Goal: Task Accomplishment & Management: Manage account settings

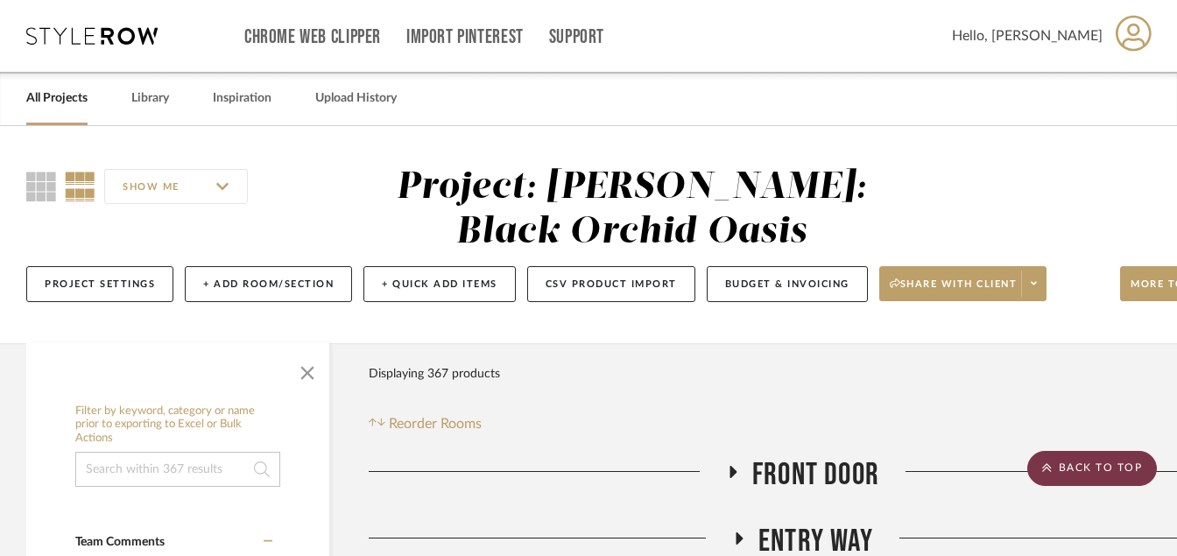
click at [1062, 470] on scroll-to-top-button "BACK TO TOP" at bounding box center [1092, 468] width 130 height 35
click at [61, 105] on link "All Projects" at bounding box center [56, 99] width 61 height 24
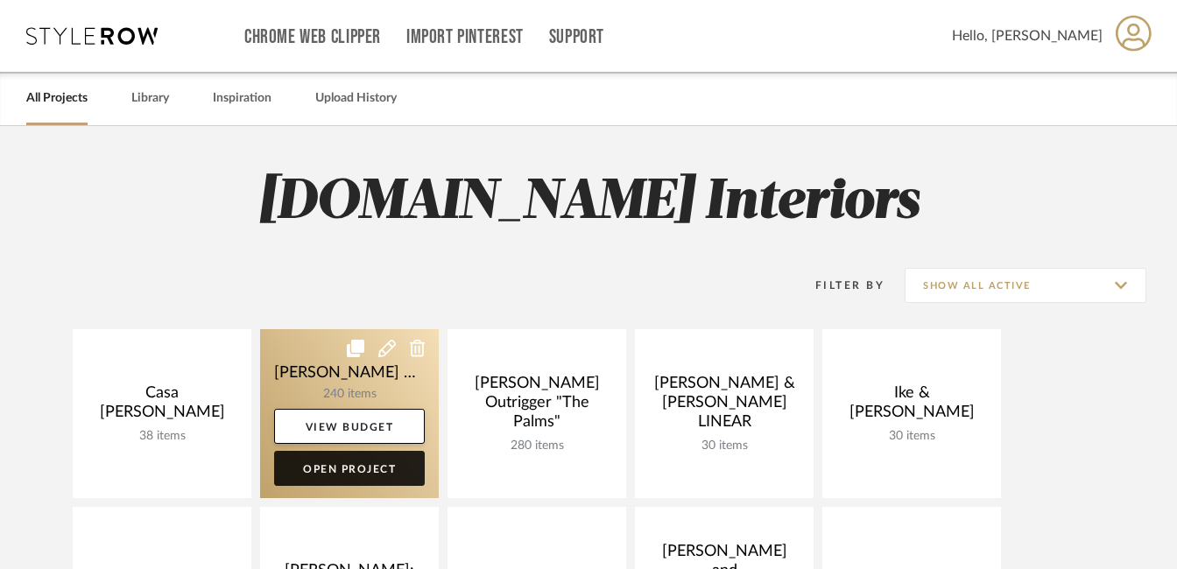
click at [338, 475] on link "Open Project" at bounding box center [349, 468] width 151 height 35
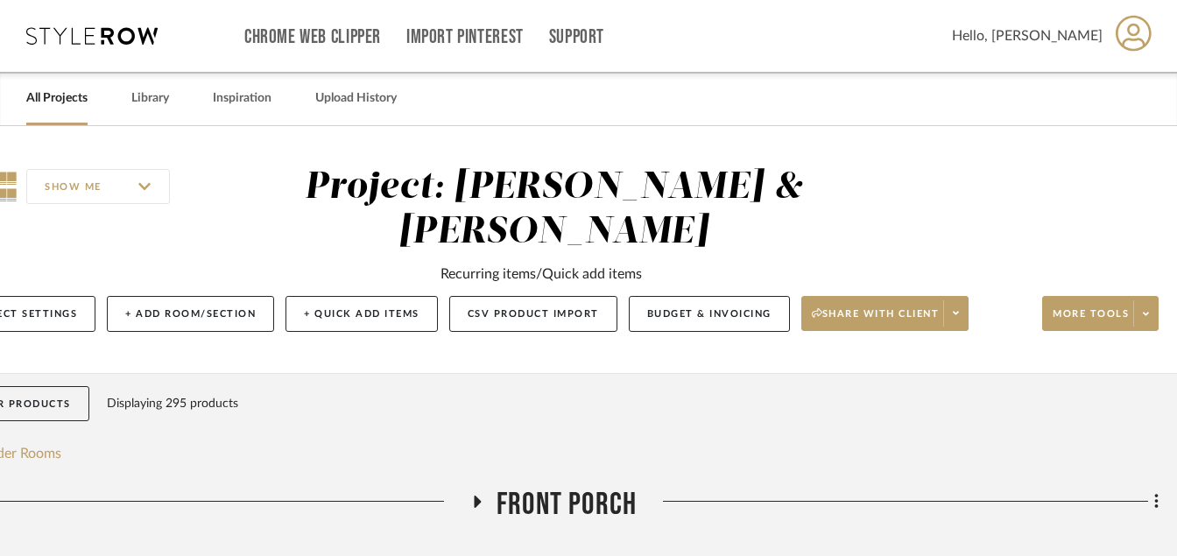
scroll to position [0, 84]
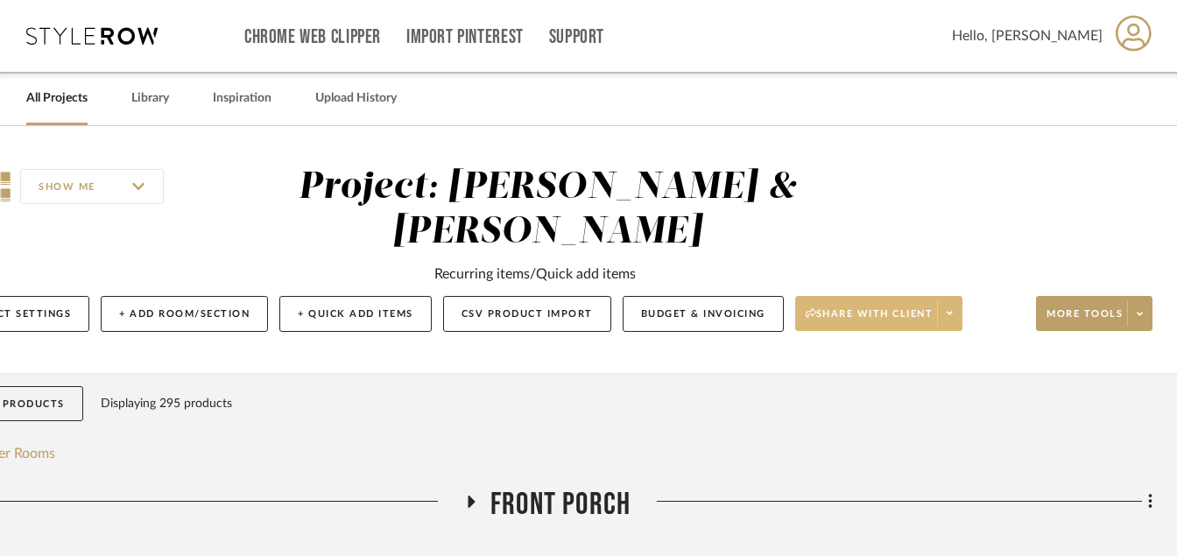
click at [951, 309] on icon at bounding box center [950, 313] width 6 height 10
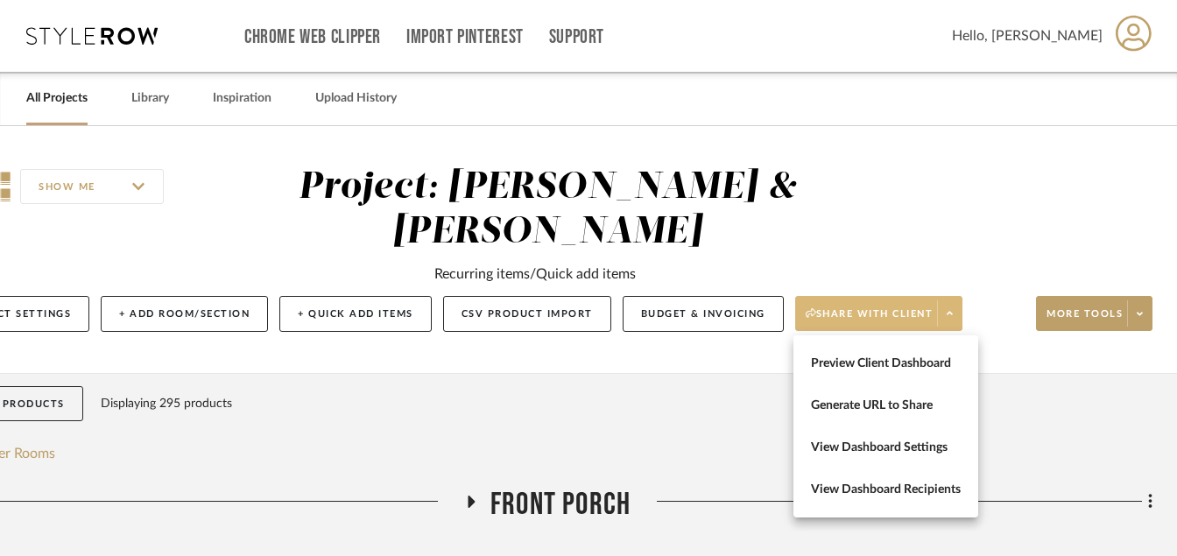
click at [749, 419] on div at bounding box center [588, 278] width 1177 height 556
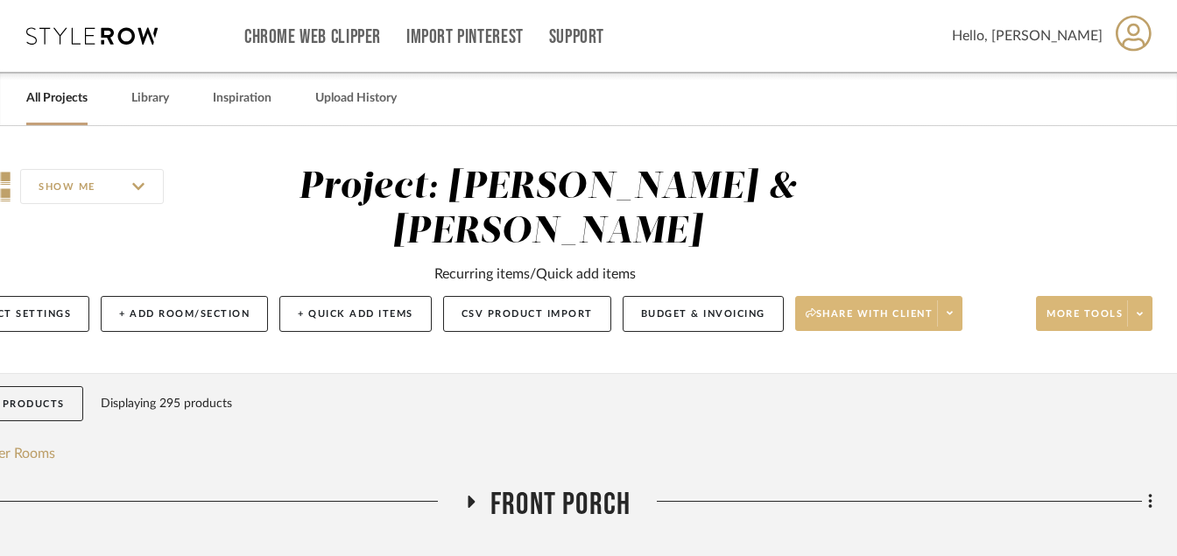
click at [1135, 312] on span at bounding box center [1139, 313] width 25 height 26
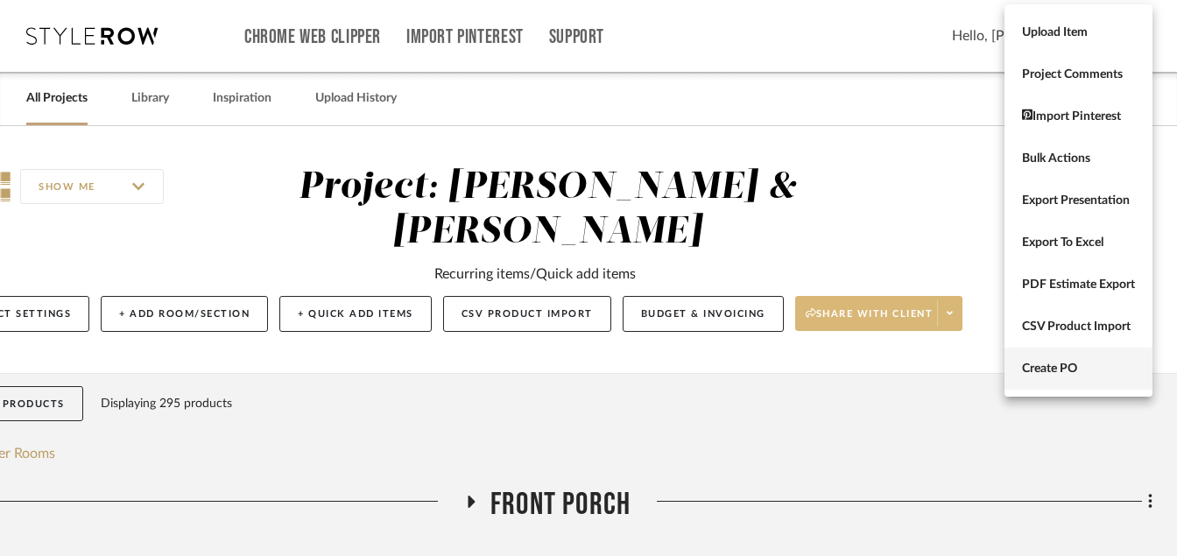
drag, startPoint x: 1080, startPoint y: 375, endPoint x: 1024, endPoint y: 384, distance: 56.7
click at [1024, 384] on button "Create PO" at bounding box center [1079, 369] width 148 height 42
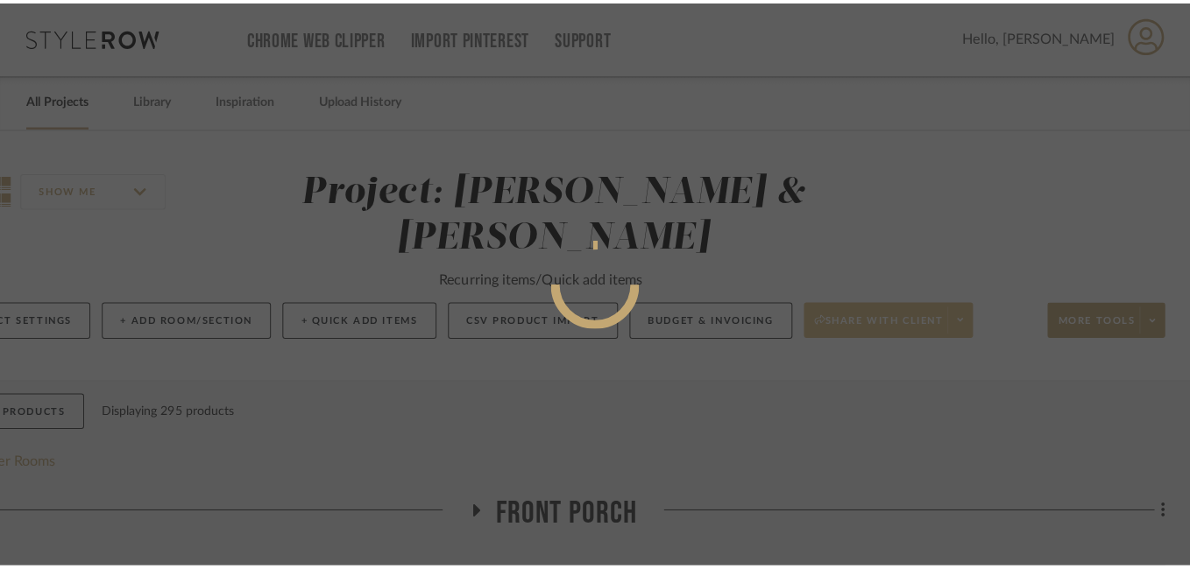
scroll to position [0, 0]
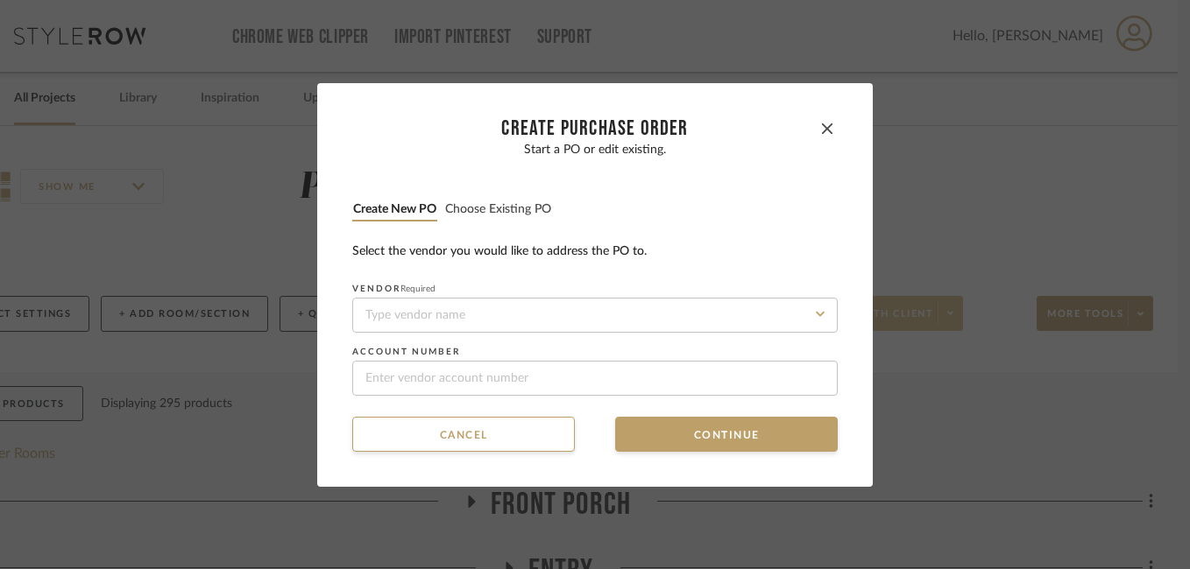
click at [694, 253] on div "Select the vendor you would like to address the PO to." at bounding box center [594, 252] width 485 height 18
click at [509, 208] on button "Choose existing PO" at bounding box center [498, 209] width 108 height 17
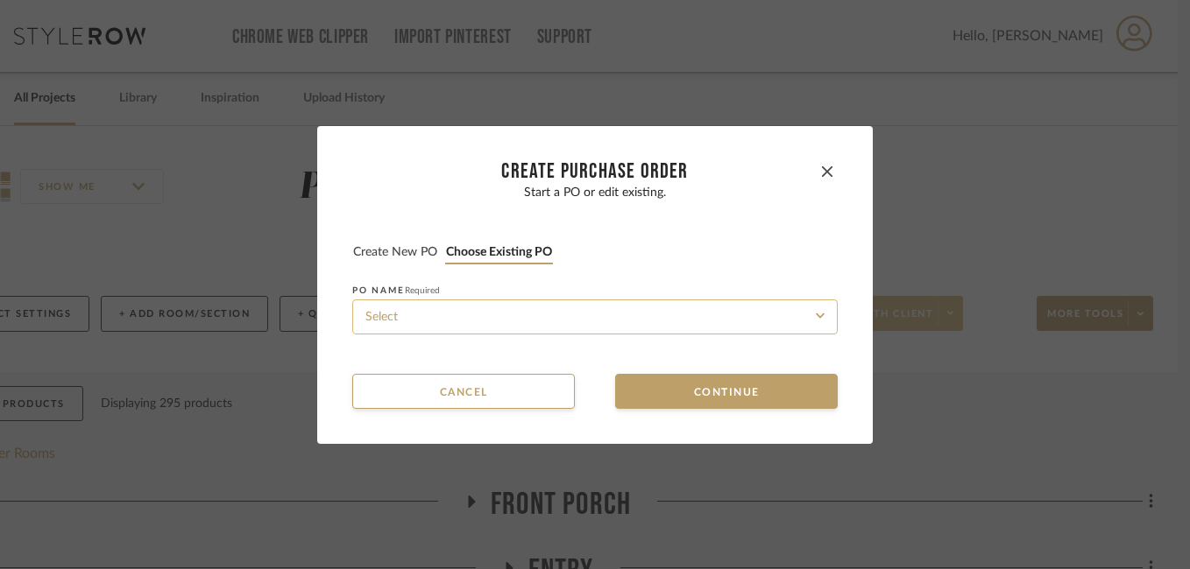
click at [498, 323] on input at bounding box center [594, 317] width 485 height 35
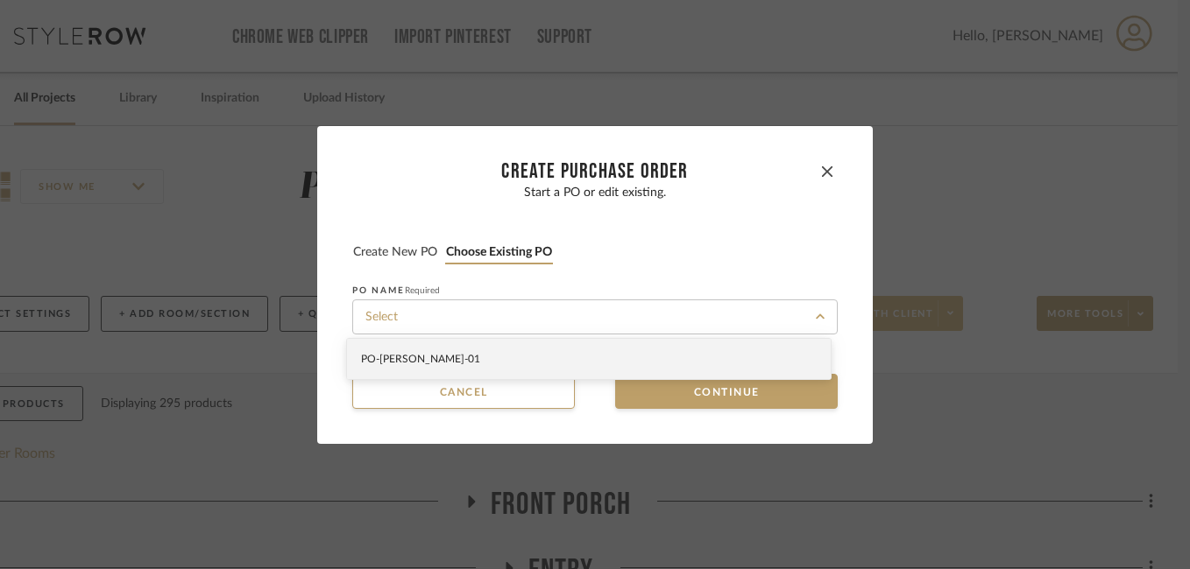
click at [816, 314] on icon at bounding box center [821, 316] width 10 height 14
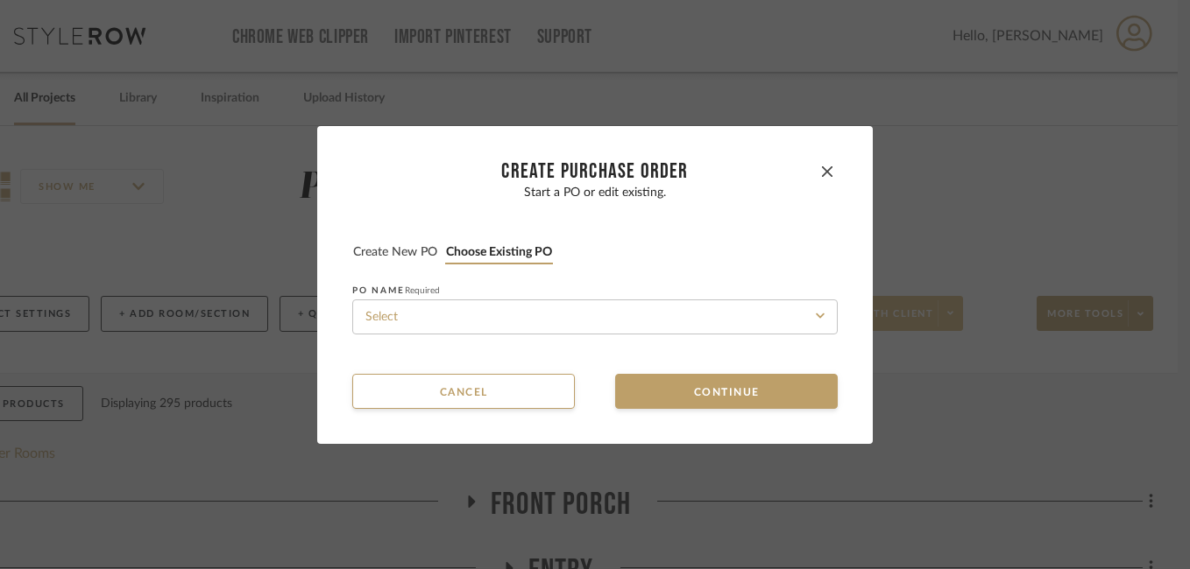
click at [816, 315] on icon at bounding box center [820, 315] width 9 height 5
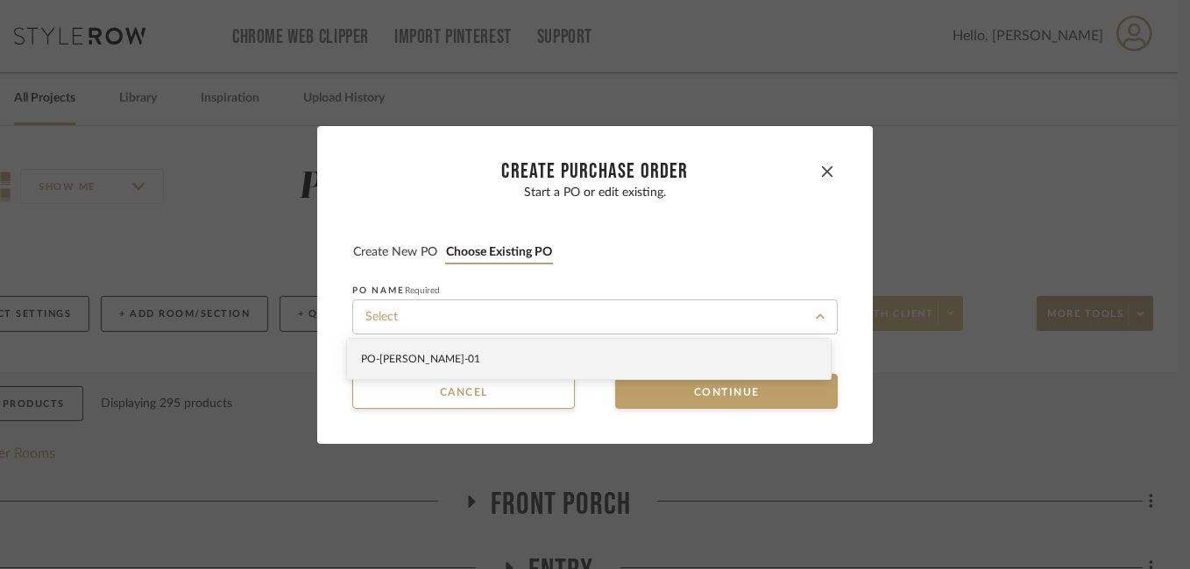
click at [487, 359] on div "PO-[PERSON_NAME] -01" at bounding box center [589, 359] width 484 height 40
type input "PO-[PERSON_NAME] -01"
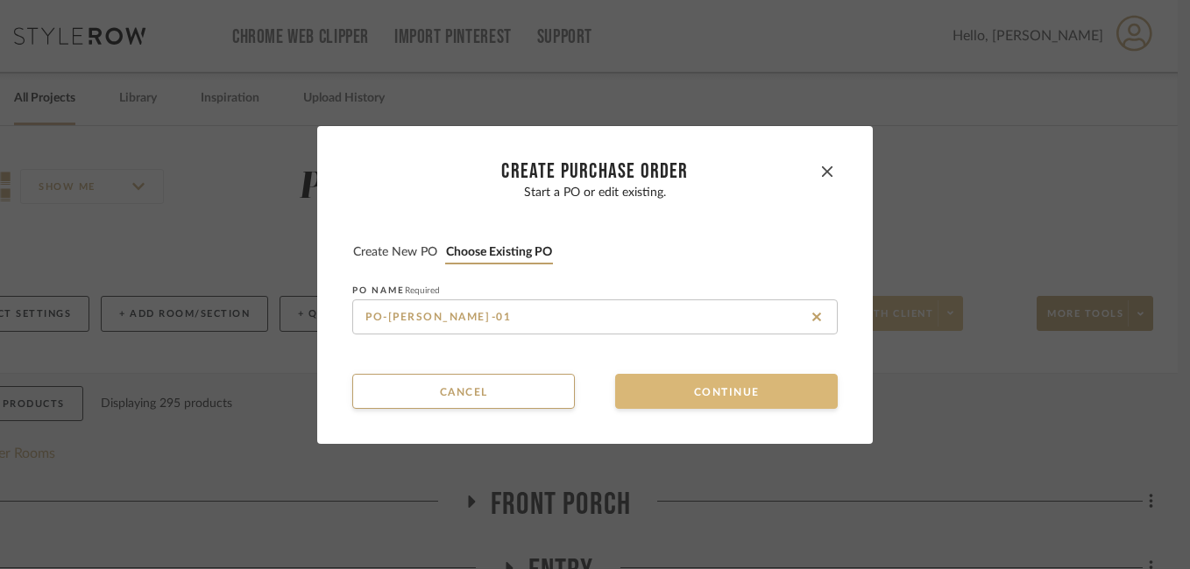
click at [684, 385] on button "Continue" at bounding box center [726, 391] width 222 height 35
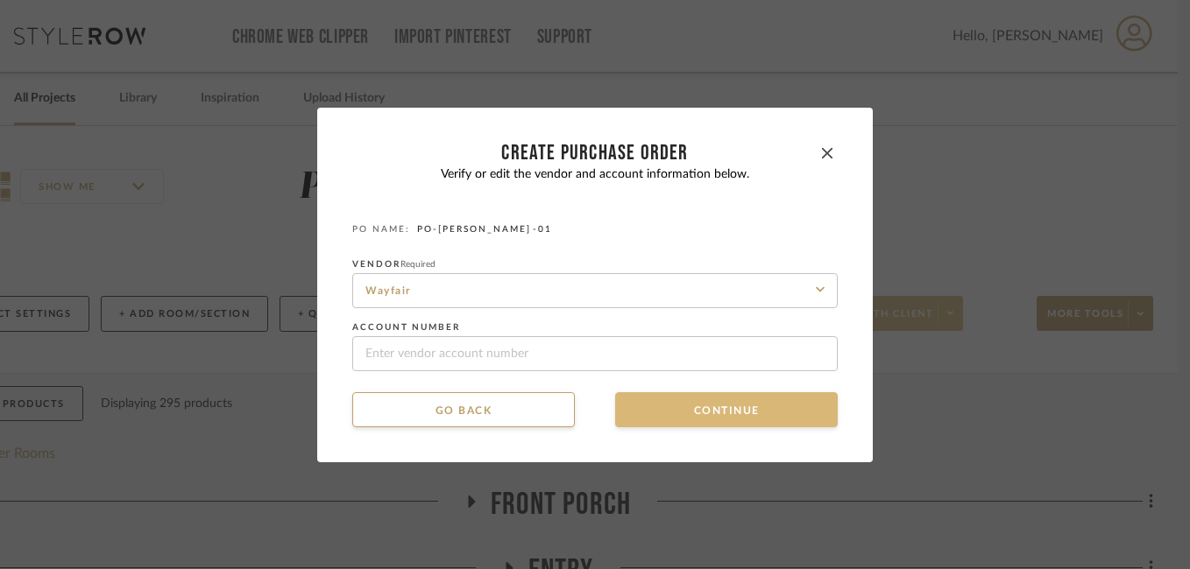
click at [677, 412] on button "Continue" at bounding box center [726, 409] width 222 height 35
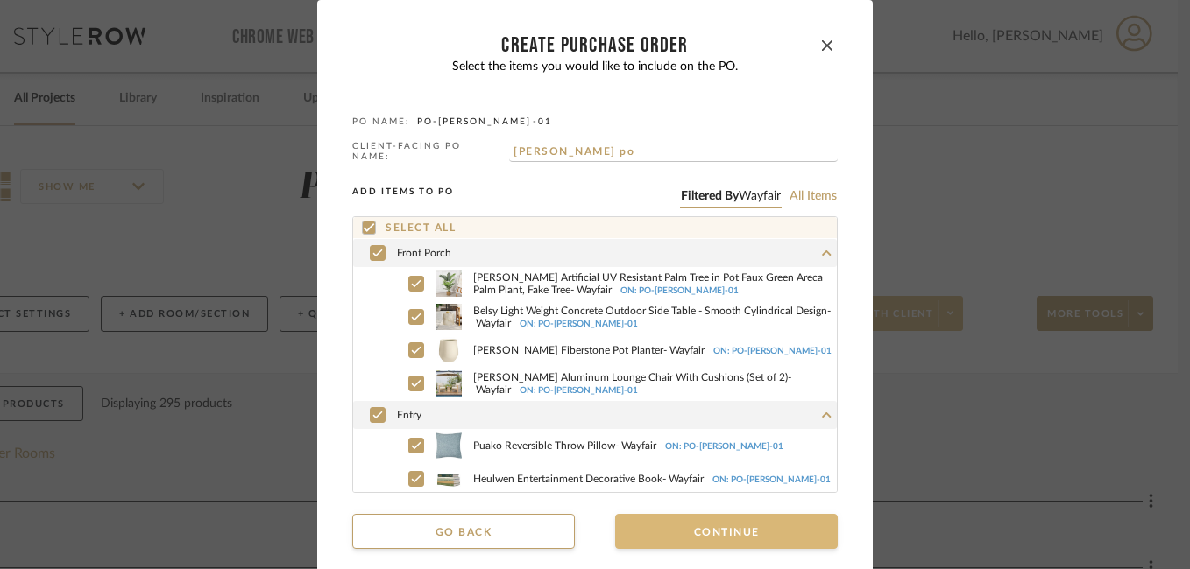
click at [689, 520] on button "Continue" at bounding box center [726, 531] width 222 height 35
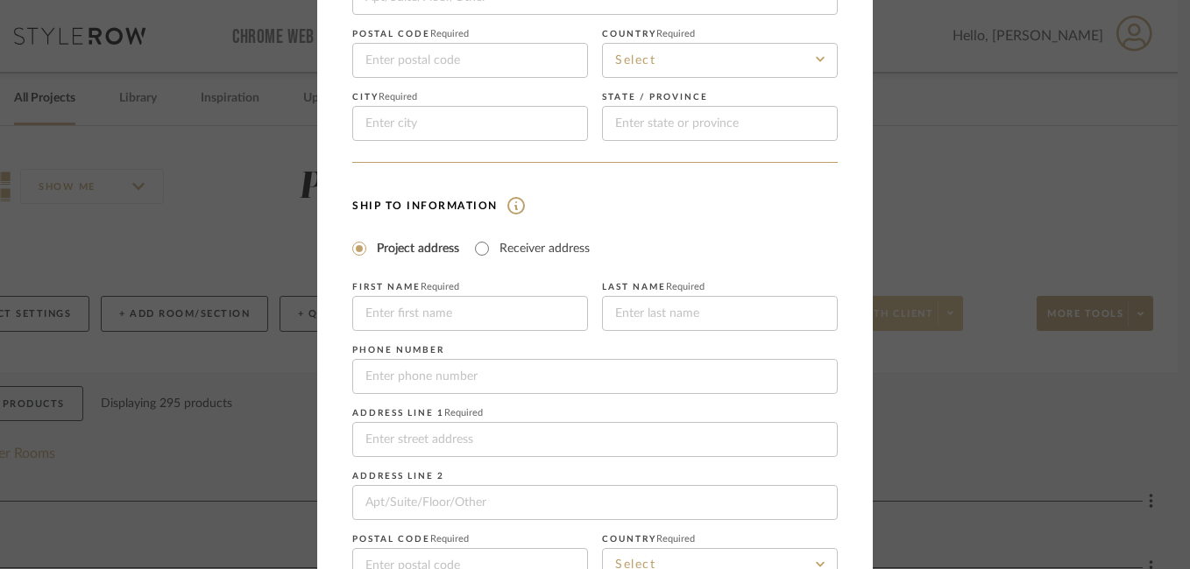
scroll to position [434, 0]
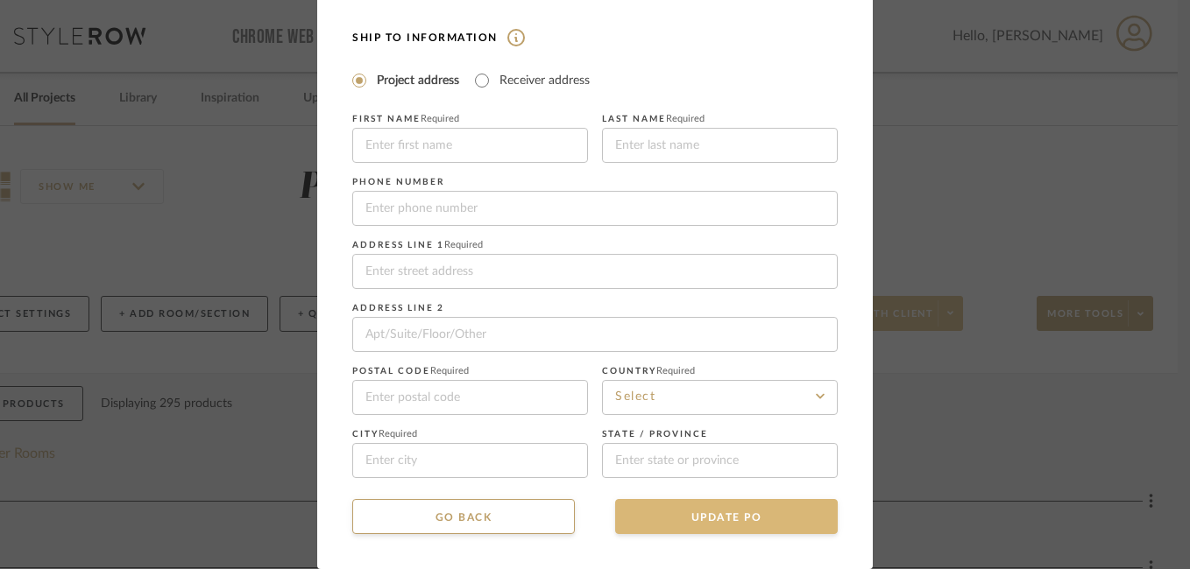
click at [710, 522] on button "UPDATE PO" at bounding box center [726, 516] width 222 height 35
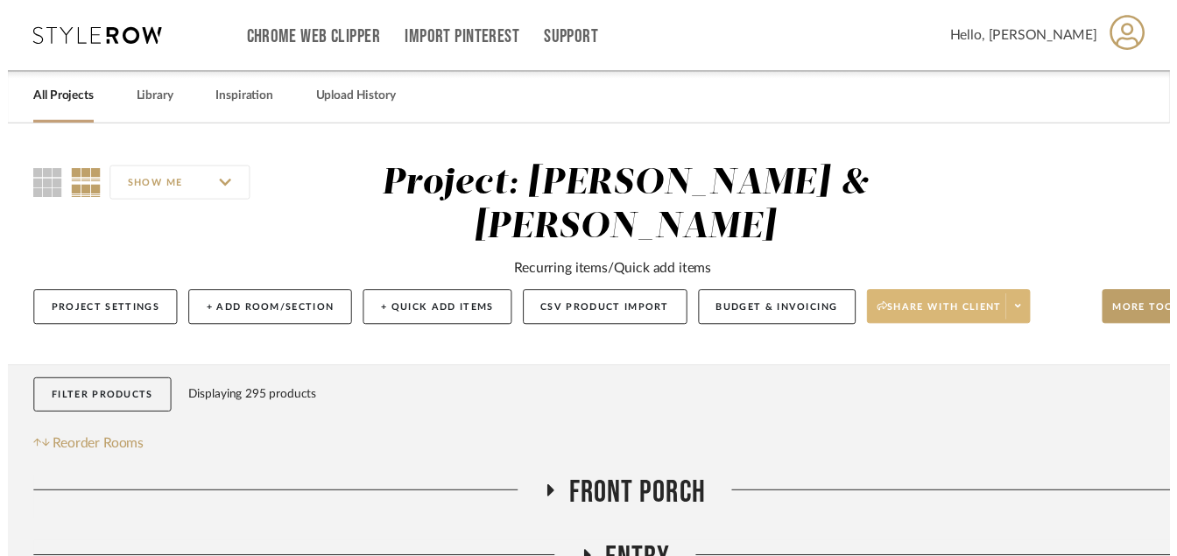
scroll to position [0, 84]
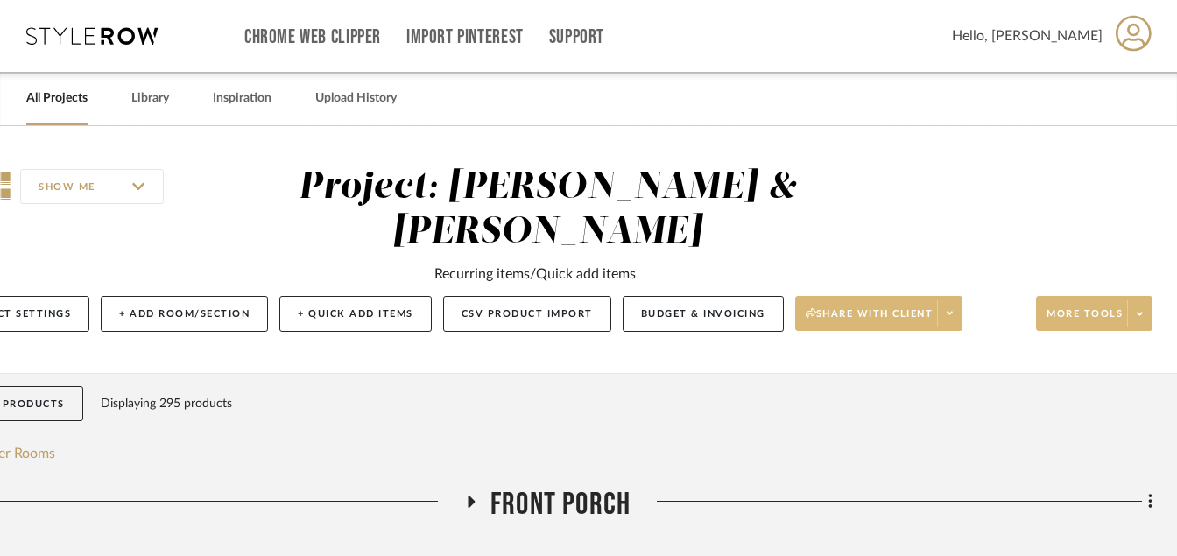
click at [1140, 320] on span at bounding box center [1139, 313] width 25 height 26
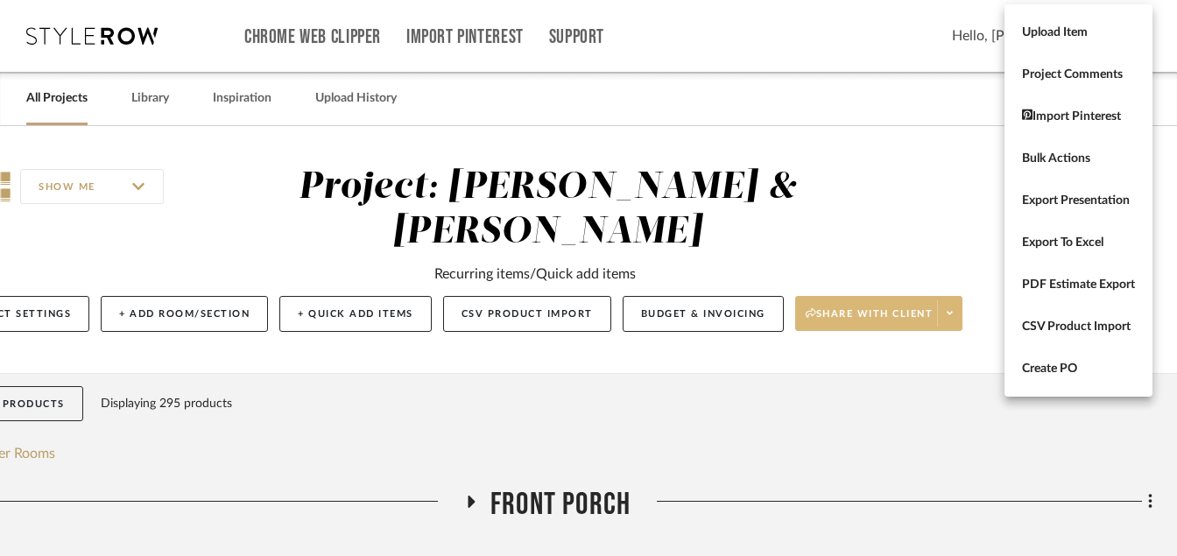
click at [1139, 316] on div "Upload Item Project Comments Import Pinterest Bulk Actions Export Presentation …" at bounding box center [1079, 198] width 148 height 397
click at [1072, 243] on span "Export To Excel" at bounding box center [1078, 243] width 113 height 15
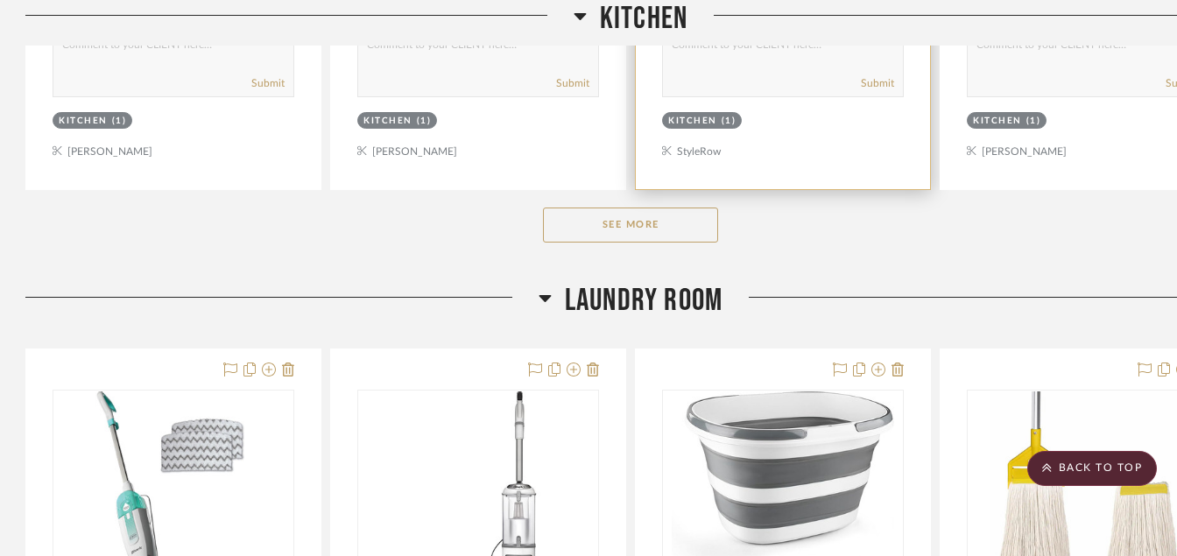
scroll to position [4904, 1]
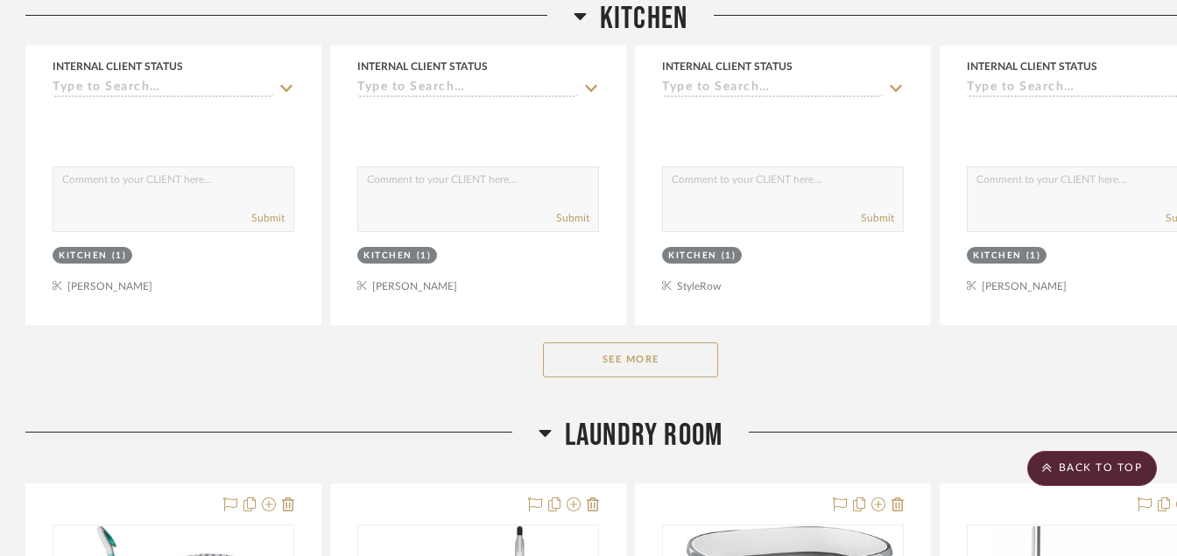
click at [644, 371] on button "See More" at bounding box center [630, 359] width 175 height 35
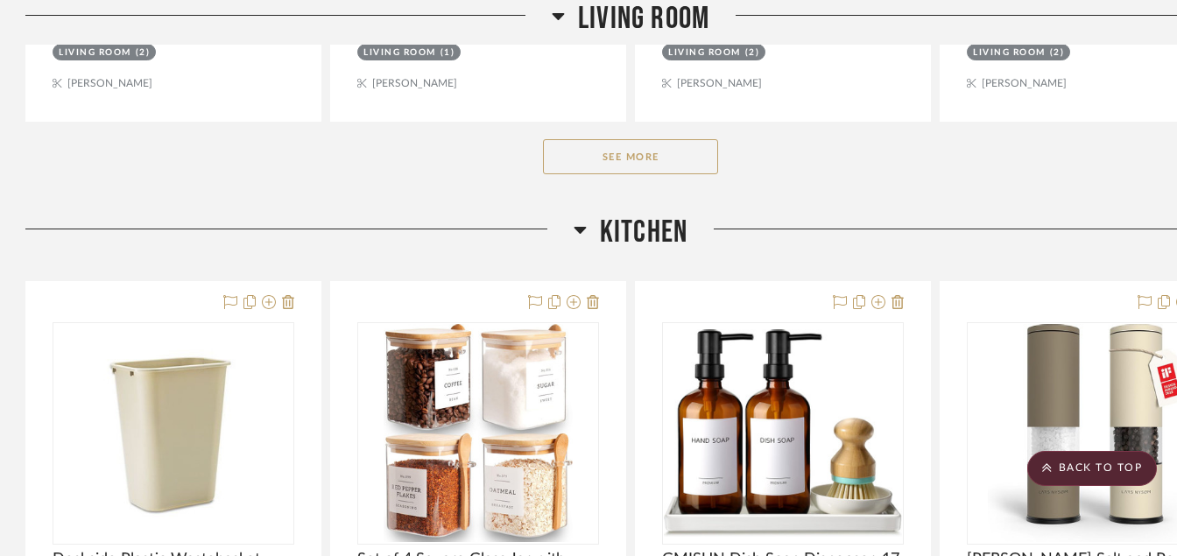
scroll to position [4152, 1]
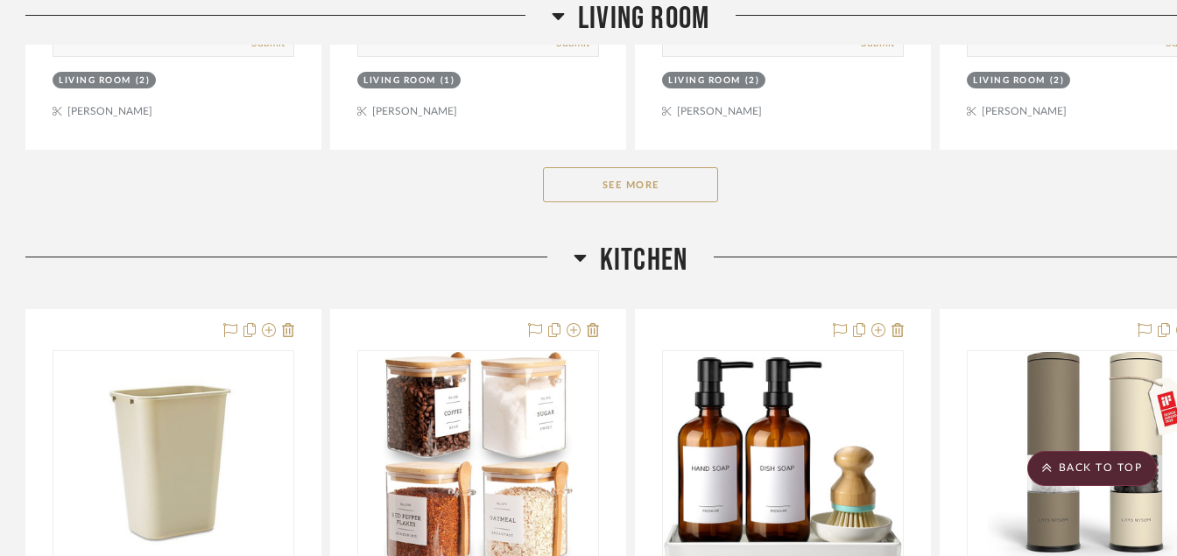
click at [644, 180] on button "See More" at bounding box center [630, 184] width 175 height 35
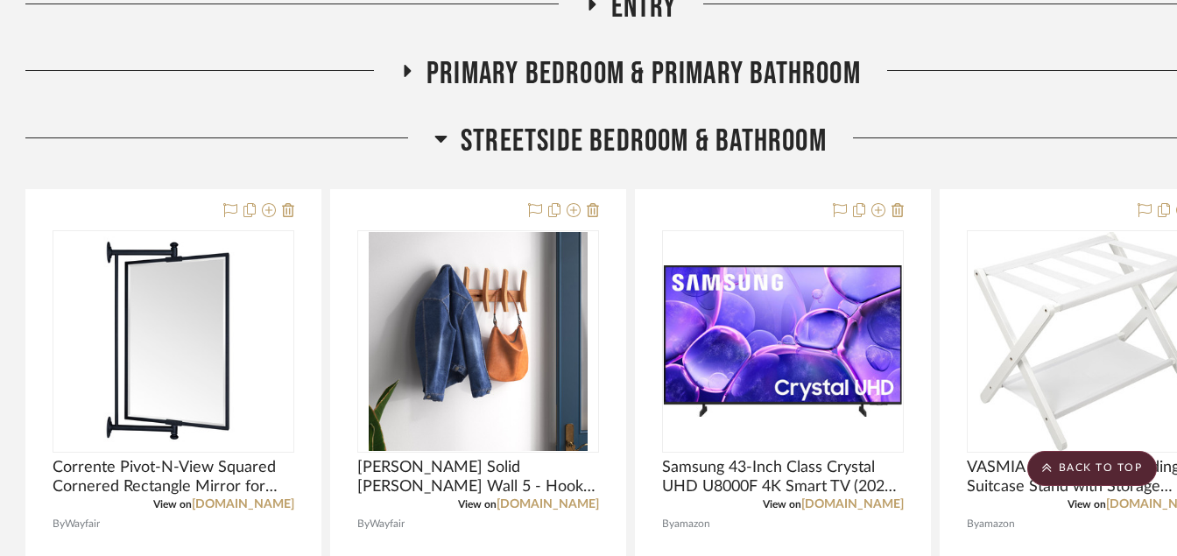
scroll to position [528, 1]
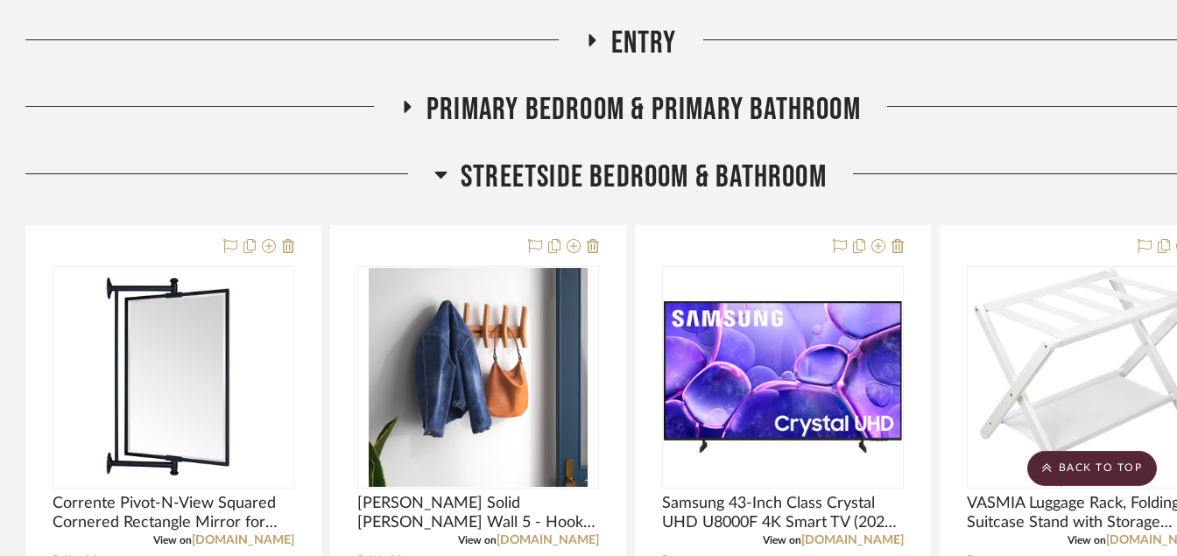
click at [594, 43] on icon at bounding box center [591, 40] width 21 height 13
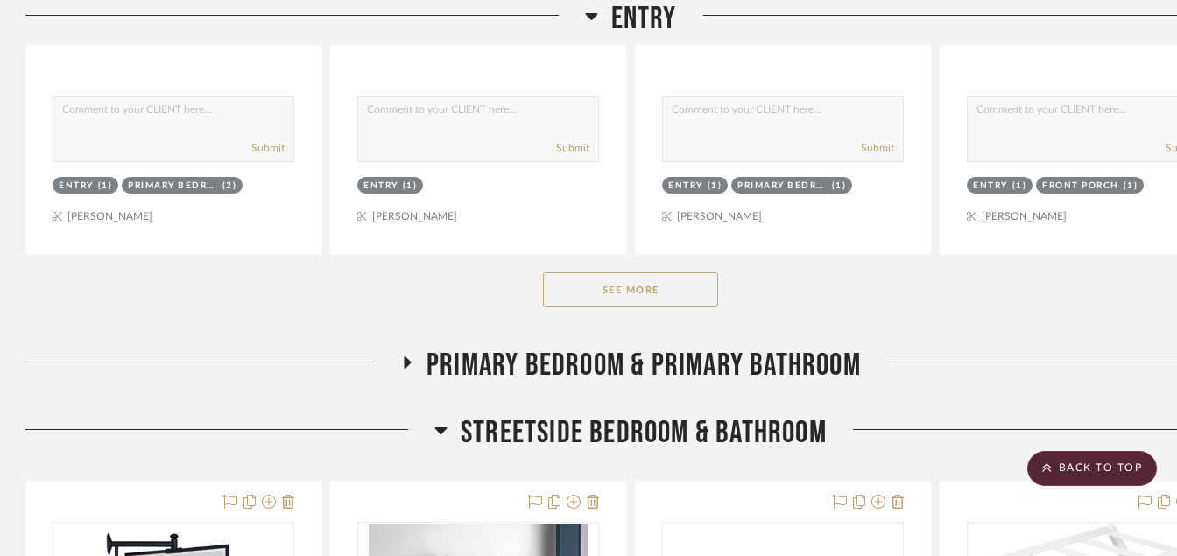
scroll to position [1352, 1]
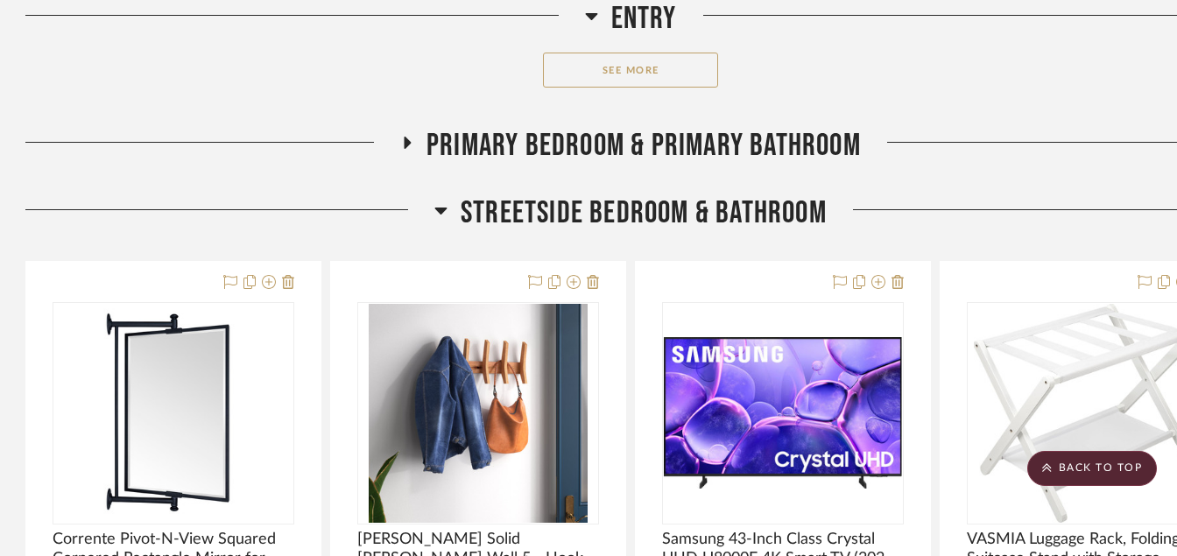
click at [404, 143] on icon at bounding box center [407, 143] width 21 height 13
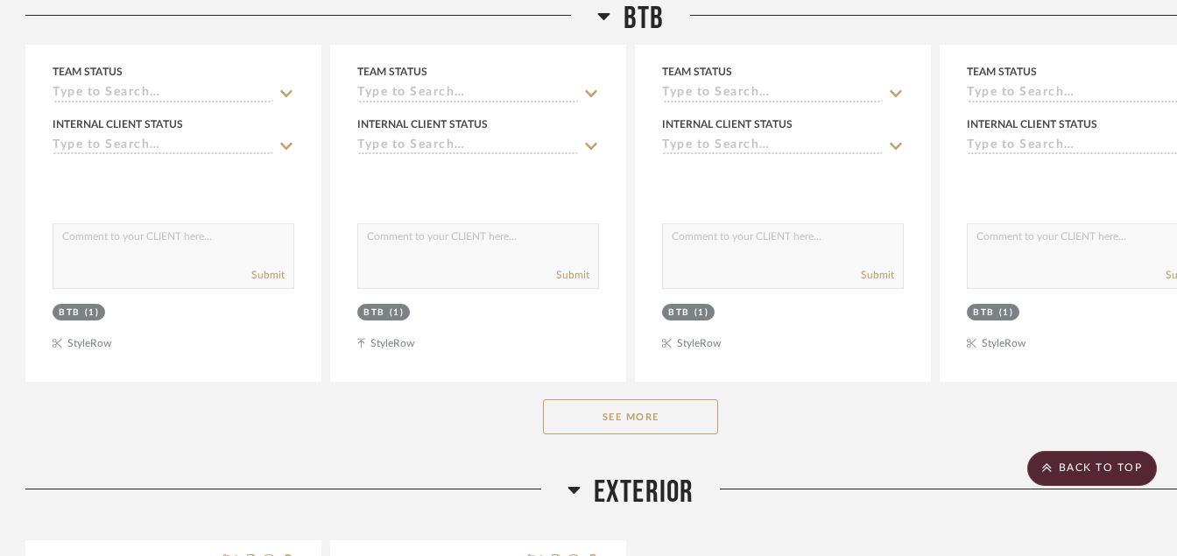
scroll to position [25541, 1]
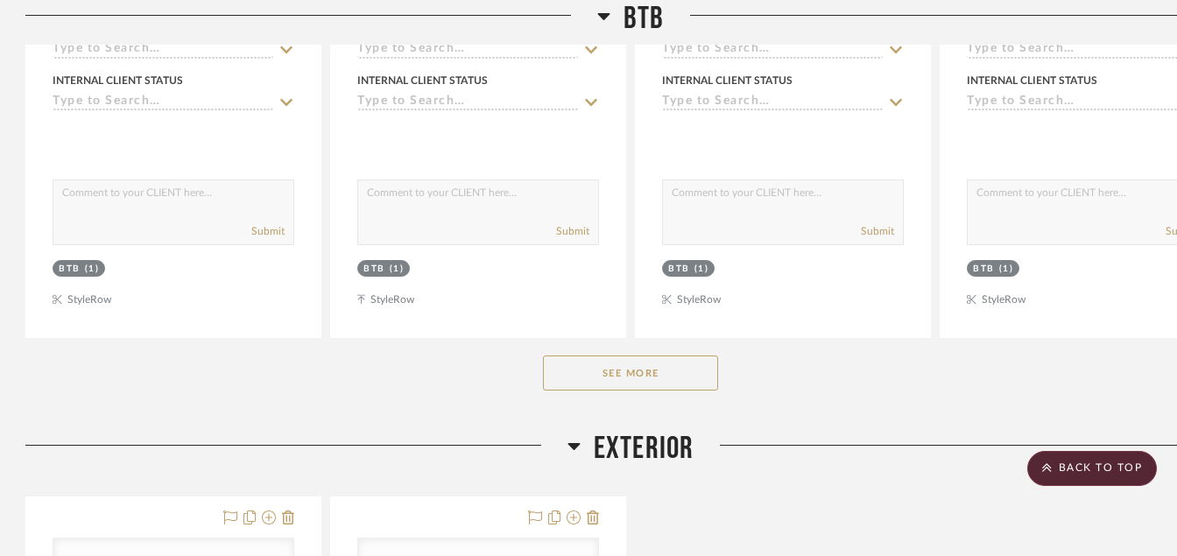
click at [634, 376] on button "See More" at bounding box center [630, 373] width 175 height 35
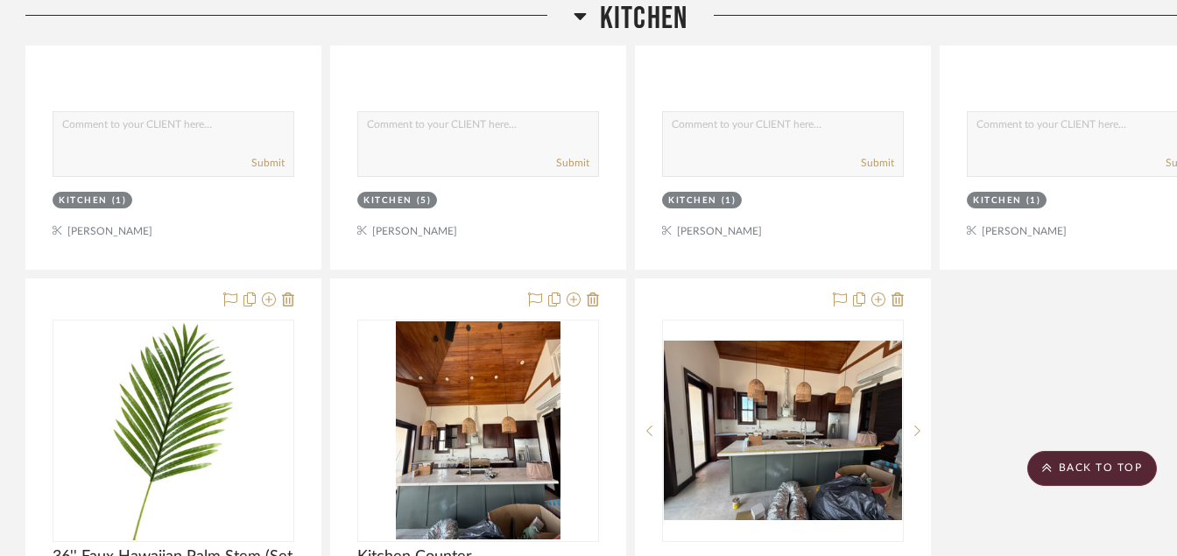
scroll to position [17604, 1]
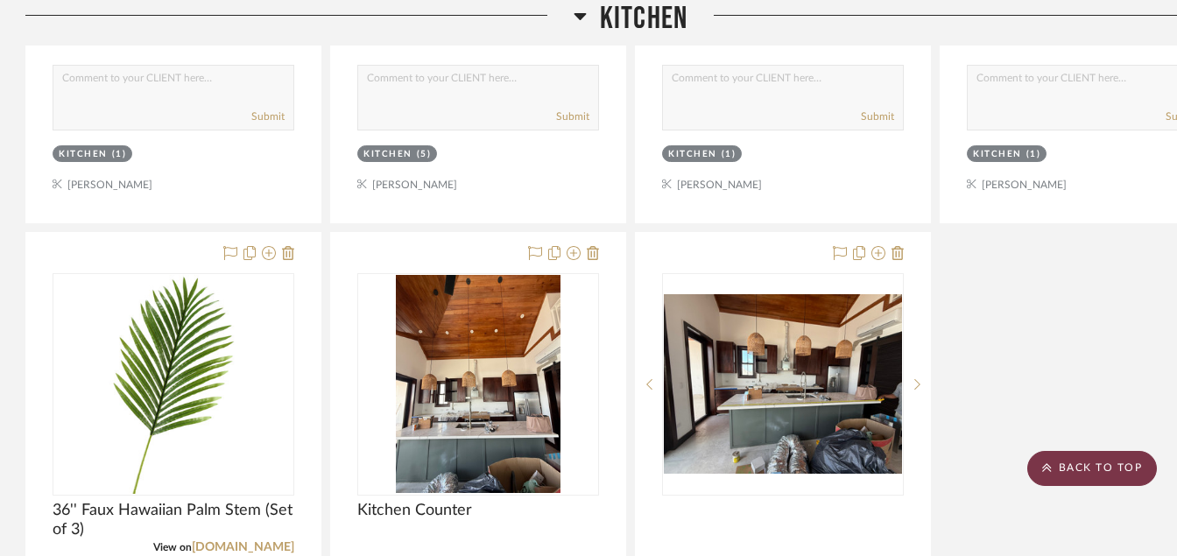
click at [1051, 468] on icon at bounding box center [1046, 467] width 9 height 9
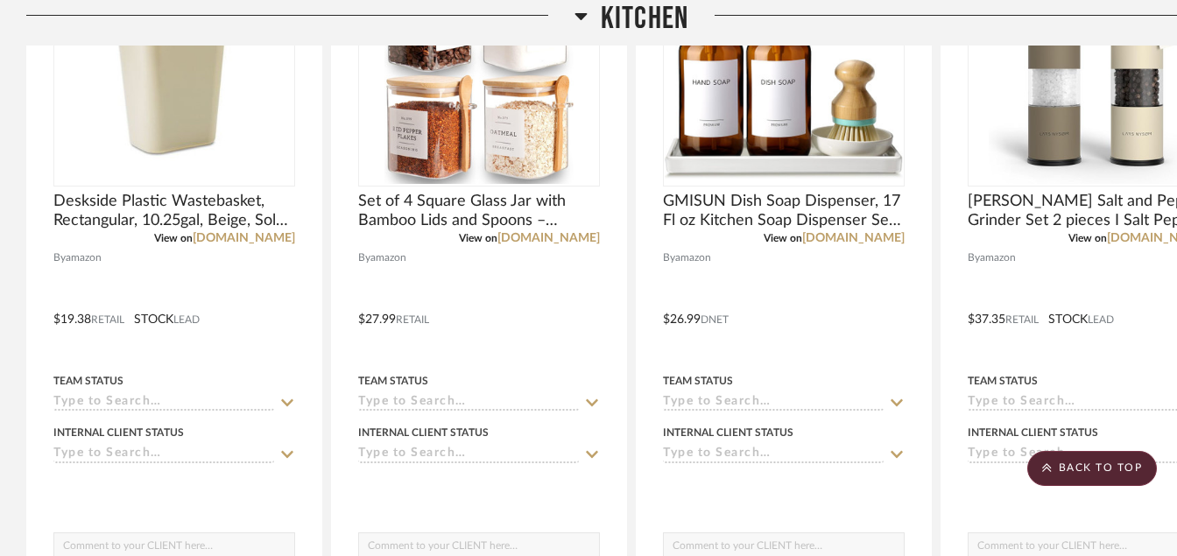
scroll to position [10958, 0]
